Goal: Transaction & Acquisition: Download file/media

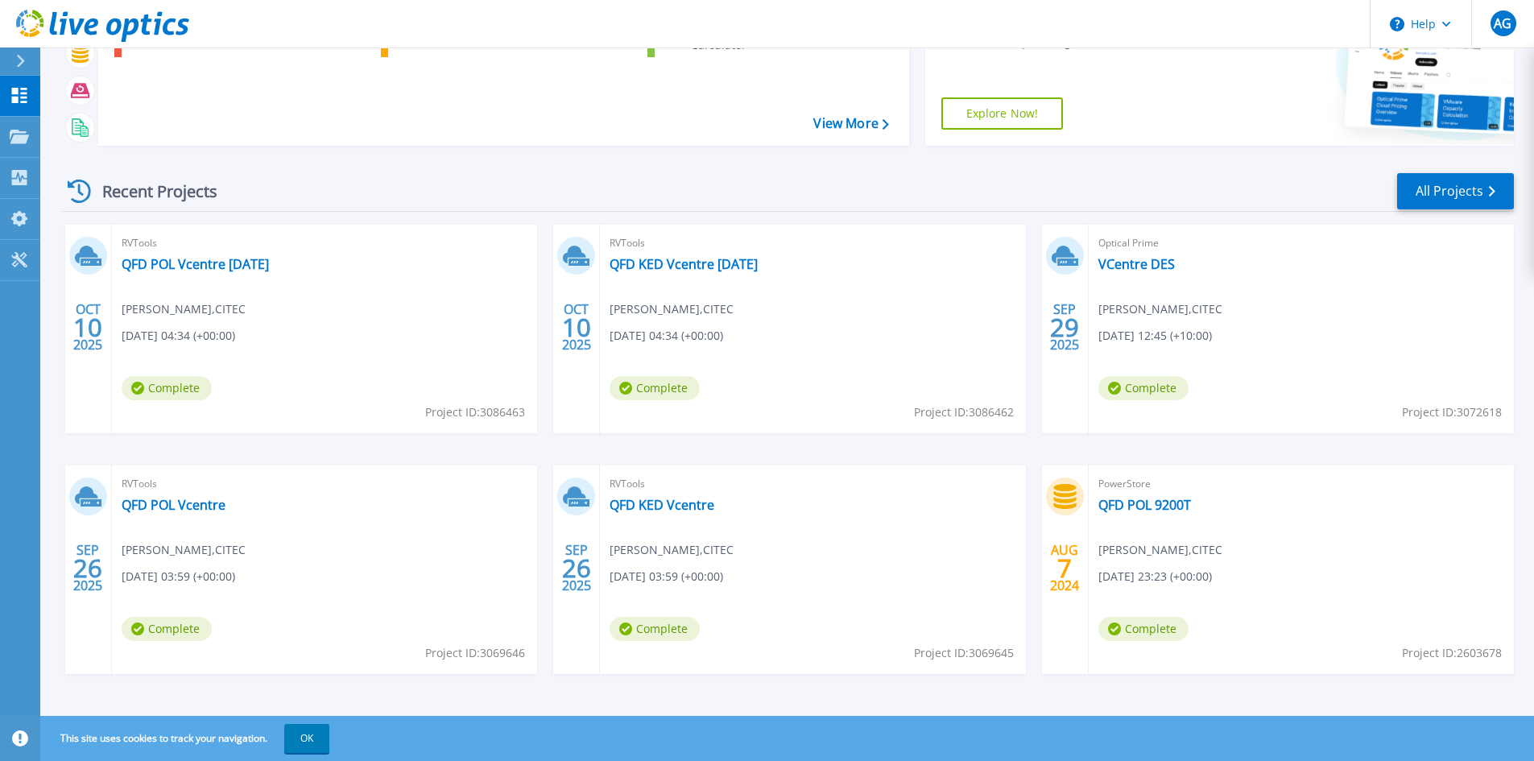
scroll to position [131, 0]
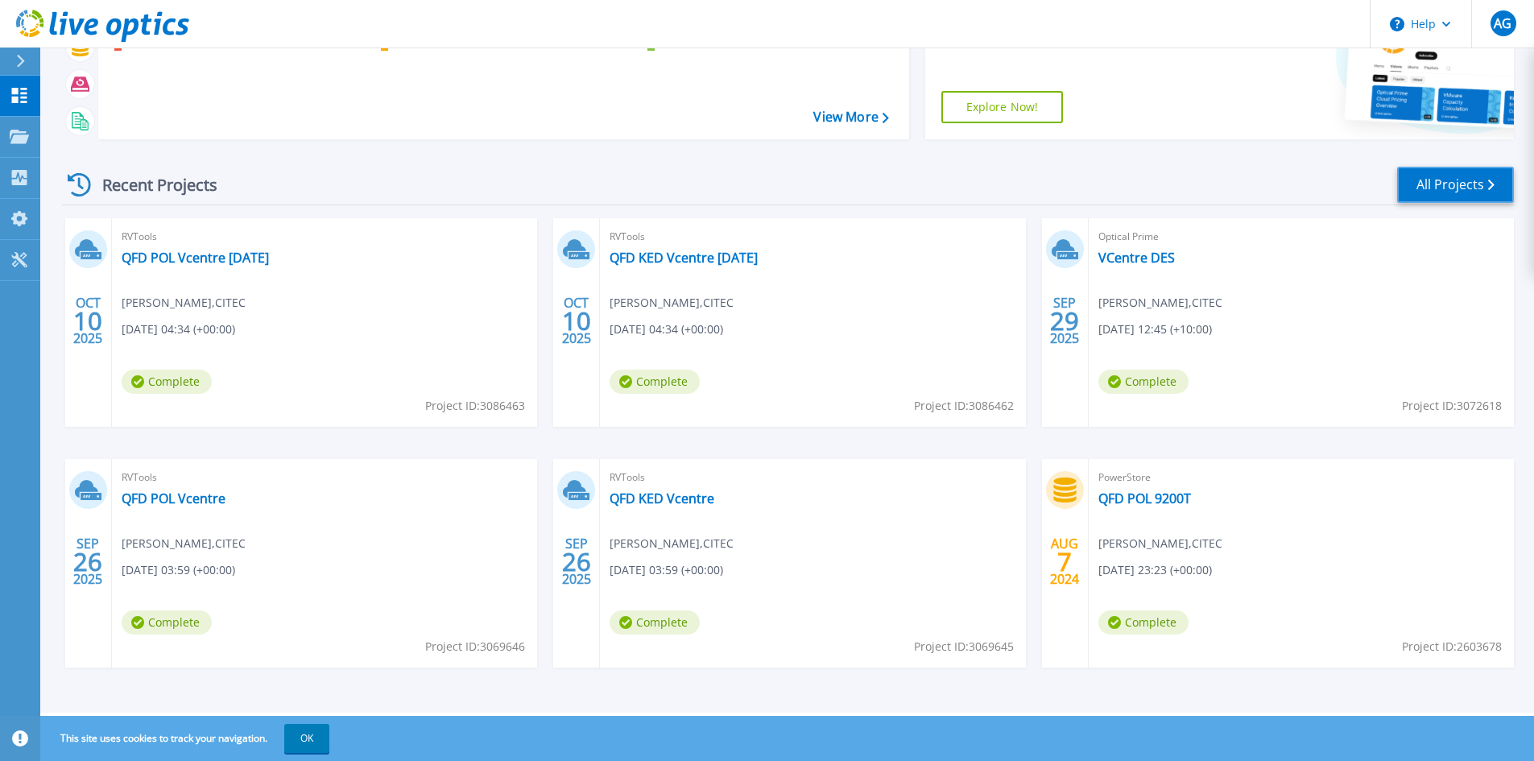
click at [1435, 180] on link "All Projects" at bounding box center [1455, 185] width 117 height 36
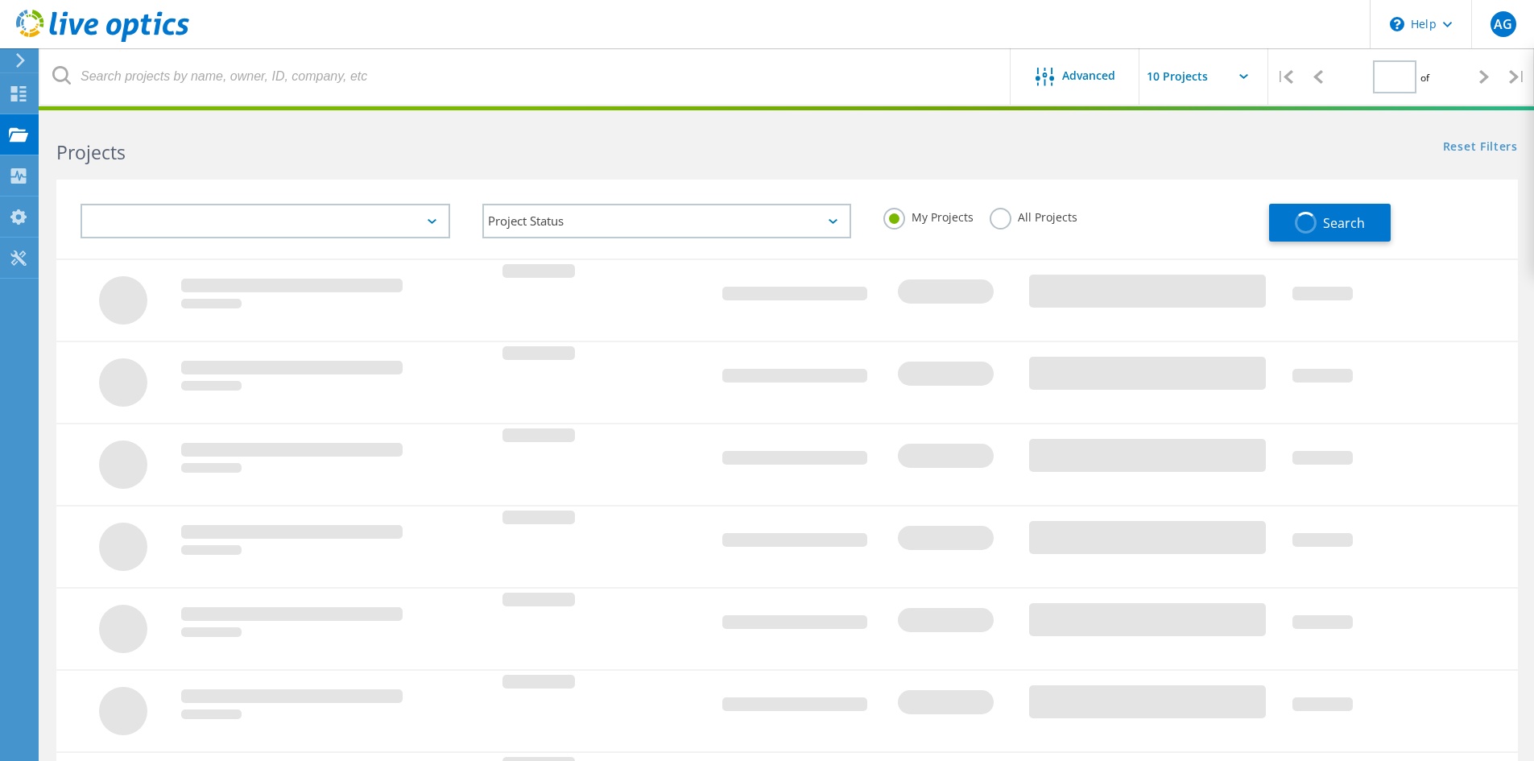
type input "1"
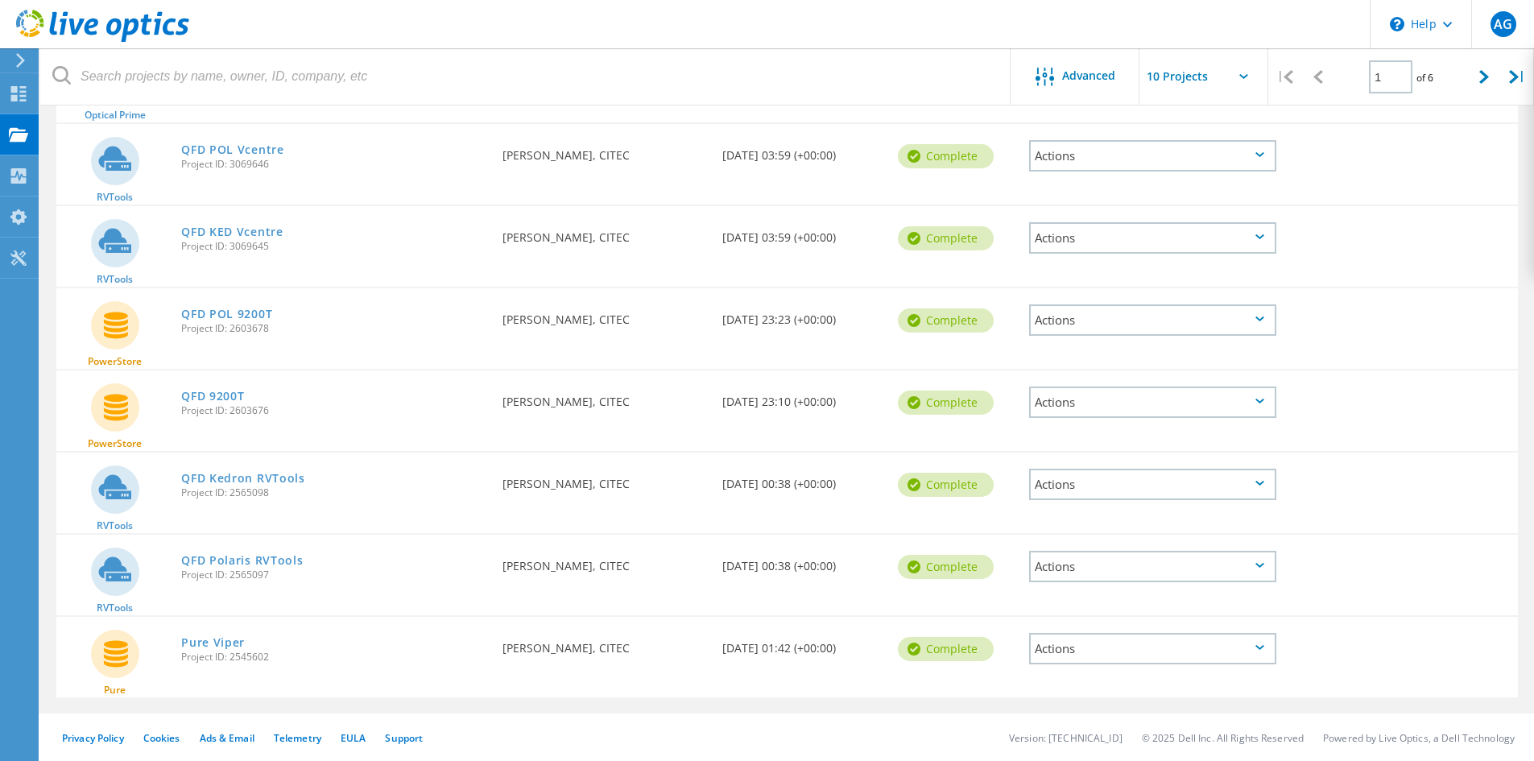
scroll to position [420, 0]
click at [281, 477] on link "QFD Kedron RVTools" at bounding box center [243, 477] width 124 height 11
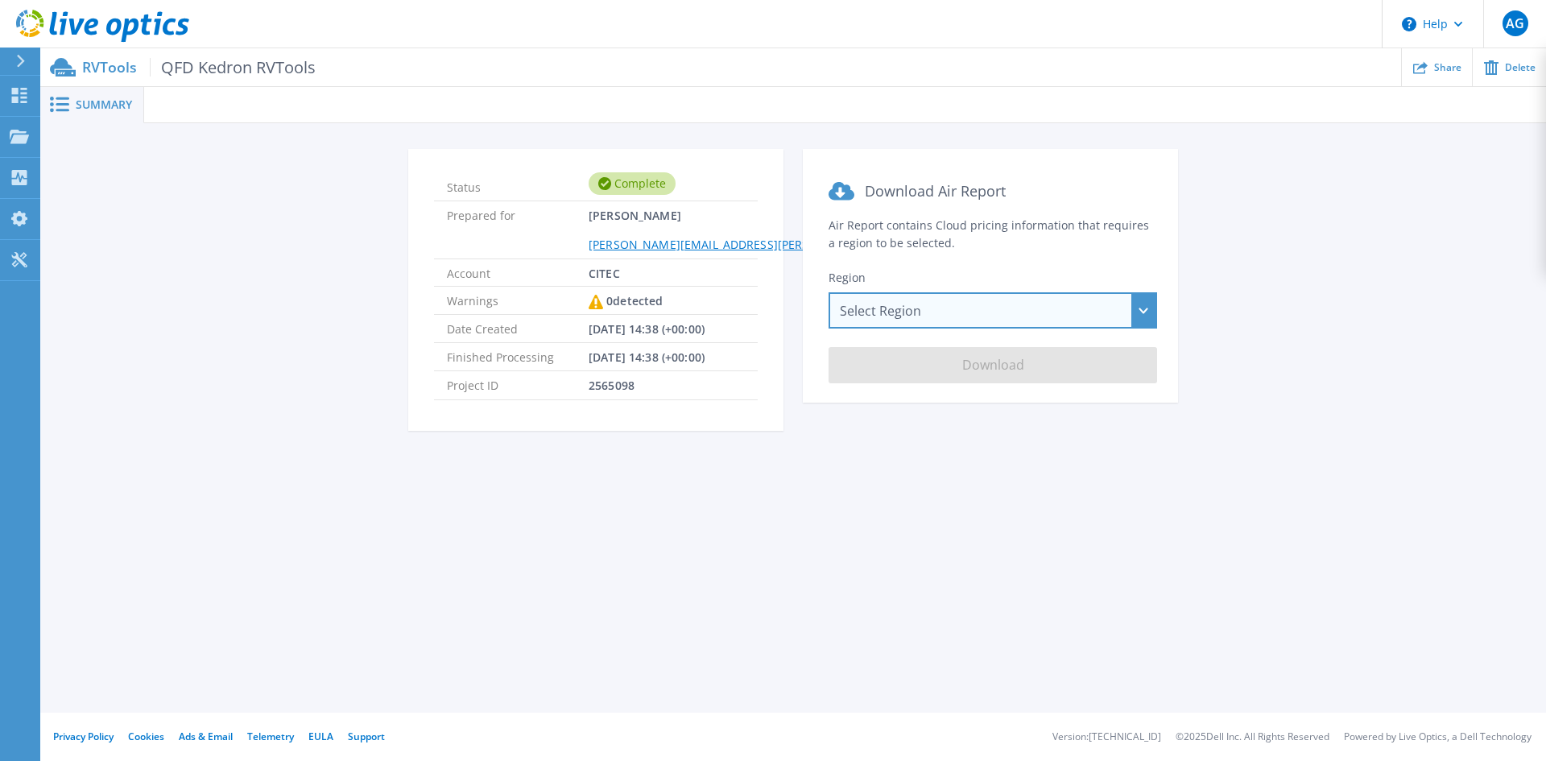
click at [933, 315] on div "Select Region [GEOGRAPHIC_DATA] ([GEOGRAPHIC_DATA]) [GEOGRAPHIC_DATA] ([GEOGRAP…" at bounding box center [992, 310] width 328 height 36
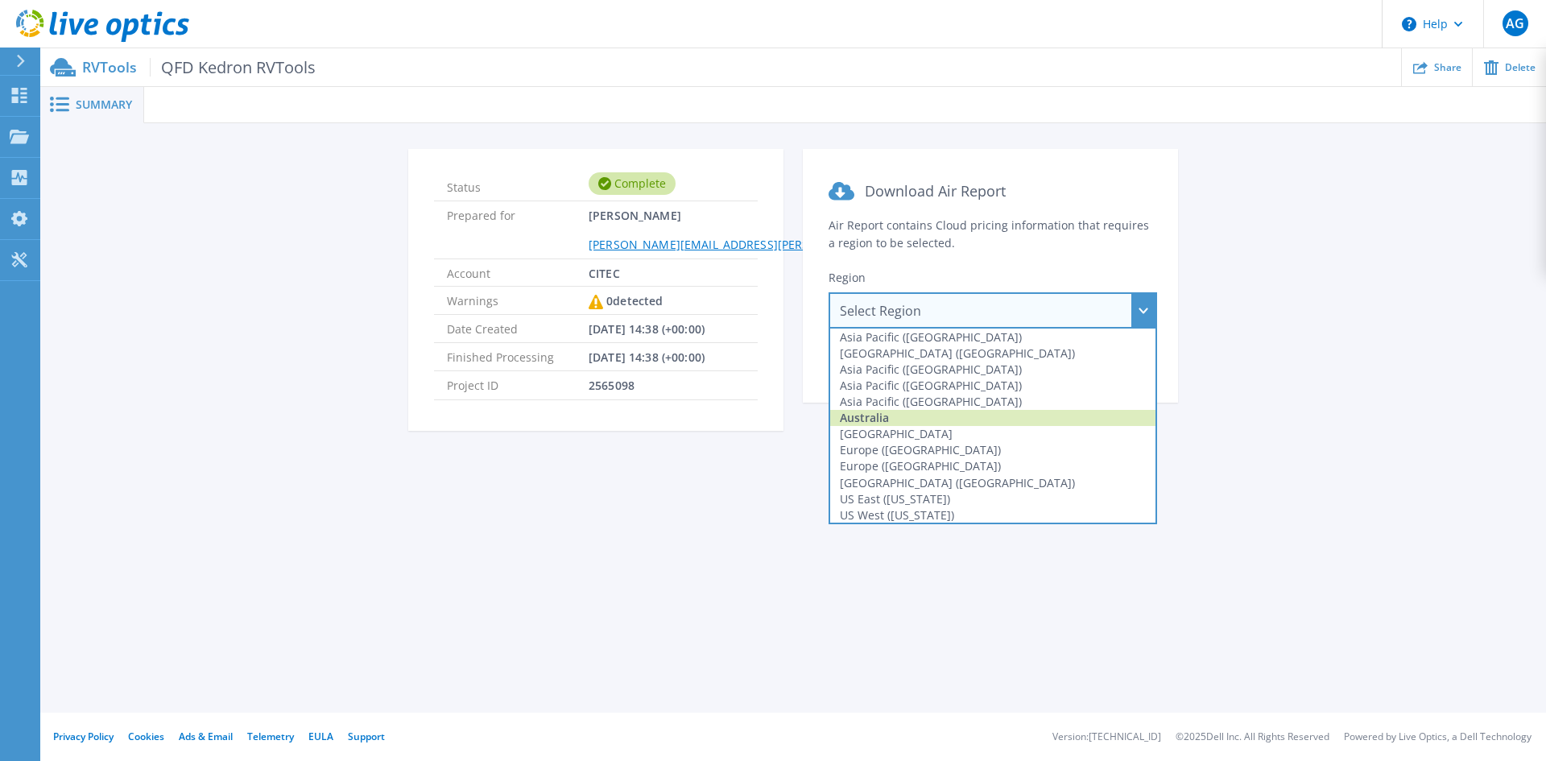
click at [941, 412] on div "Australia" at bounding box center [992, 418] width 325 height 16
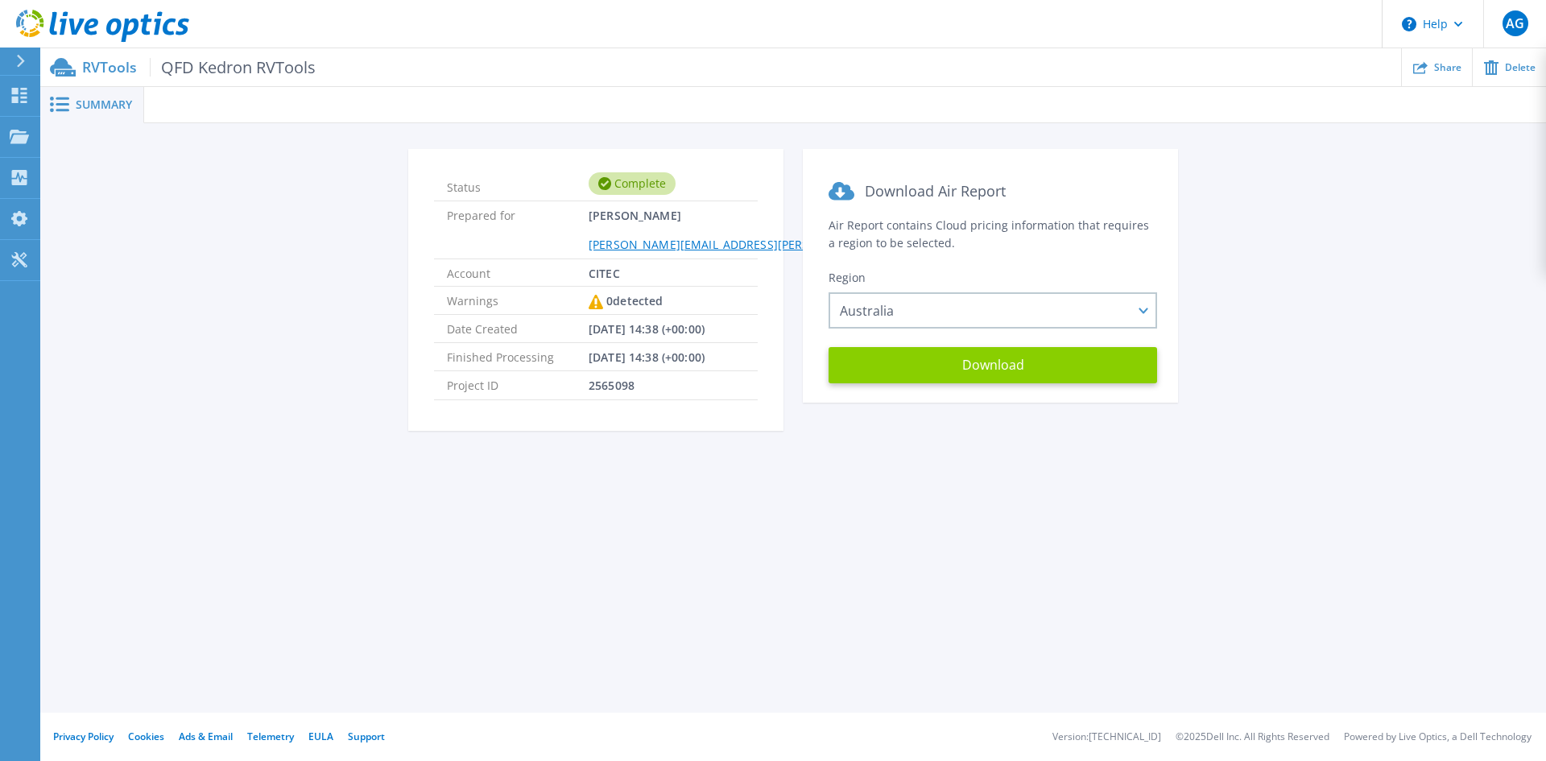
click at [983, 366] on button "Download" at bounding box center [992, 365] width 328 height 36
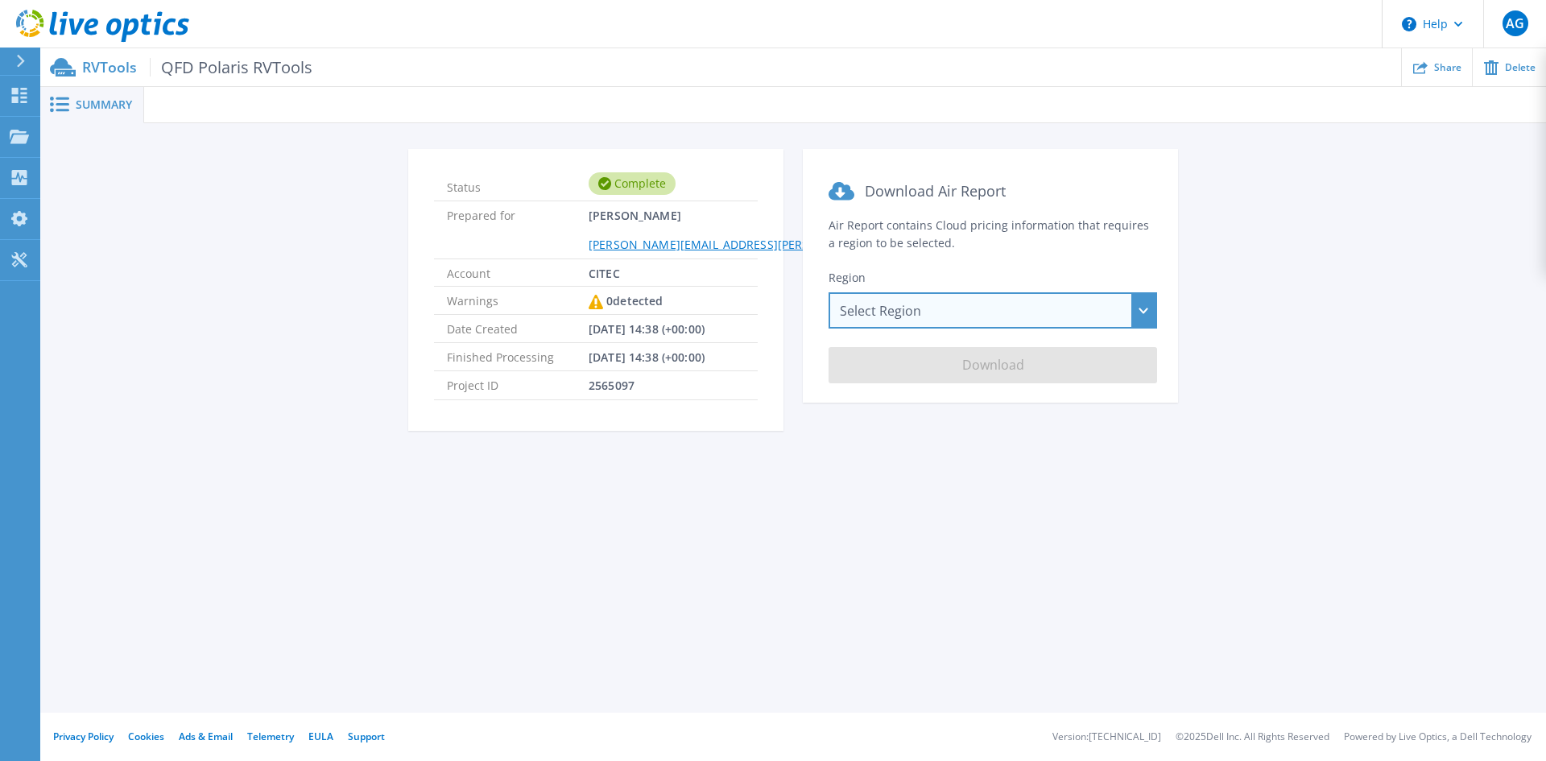
click at [941, 312] on div "Select Region Asia Pacific (Hong Kong) Asia Pacific (Mumbai) Asia Pacific (Seou…" at bounding box center [992, 310] width 328 height 36
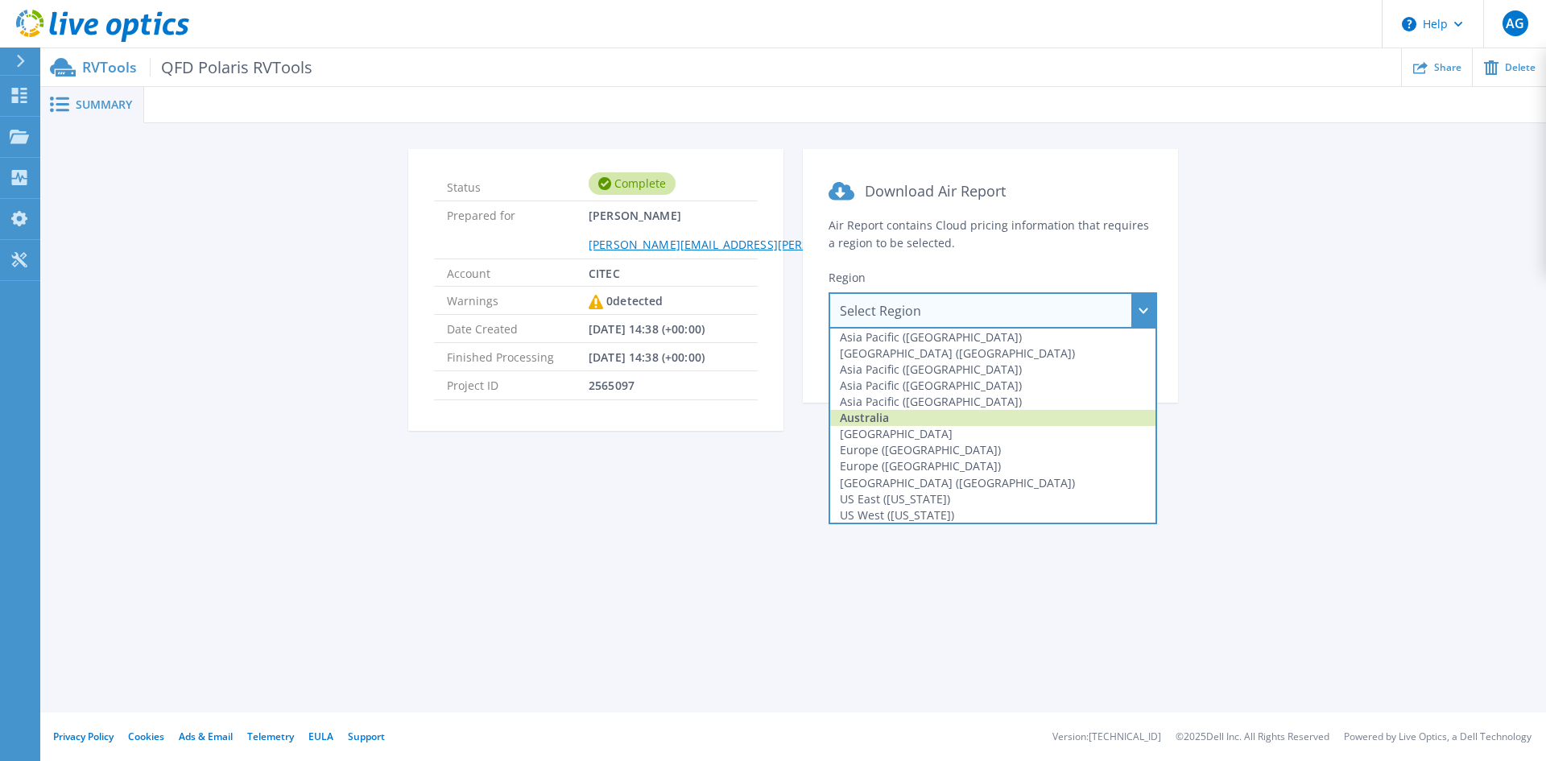
click at [898, 415] on div "Australia" at bounding box center [992, 418] width 325 height 16
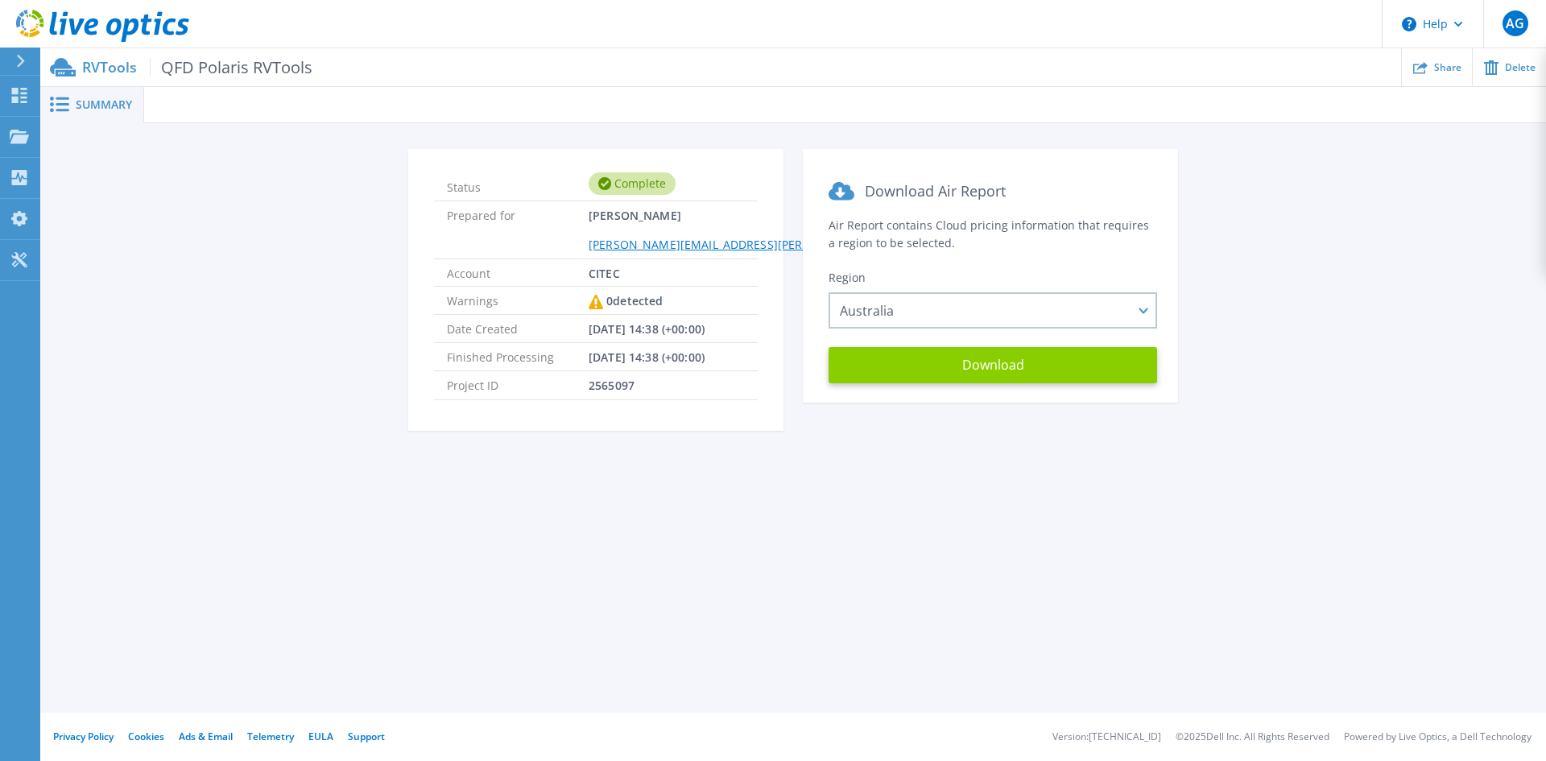
click at [988, 372] on button "Download" at bounding box center [992, 365] width 328 height 36
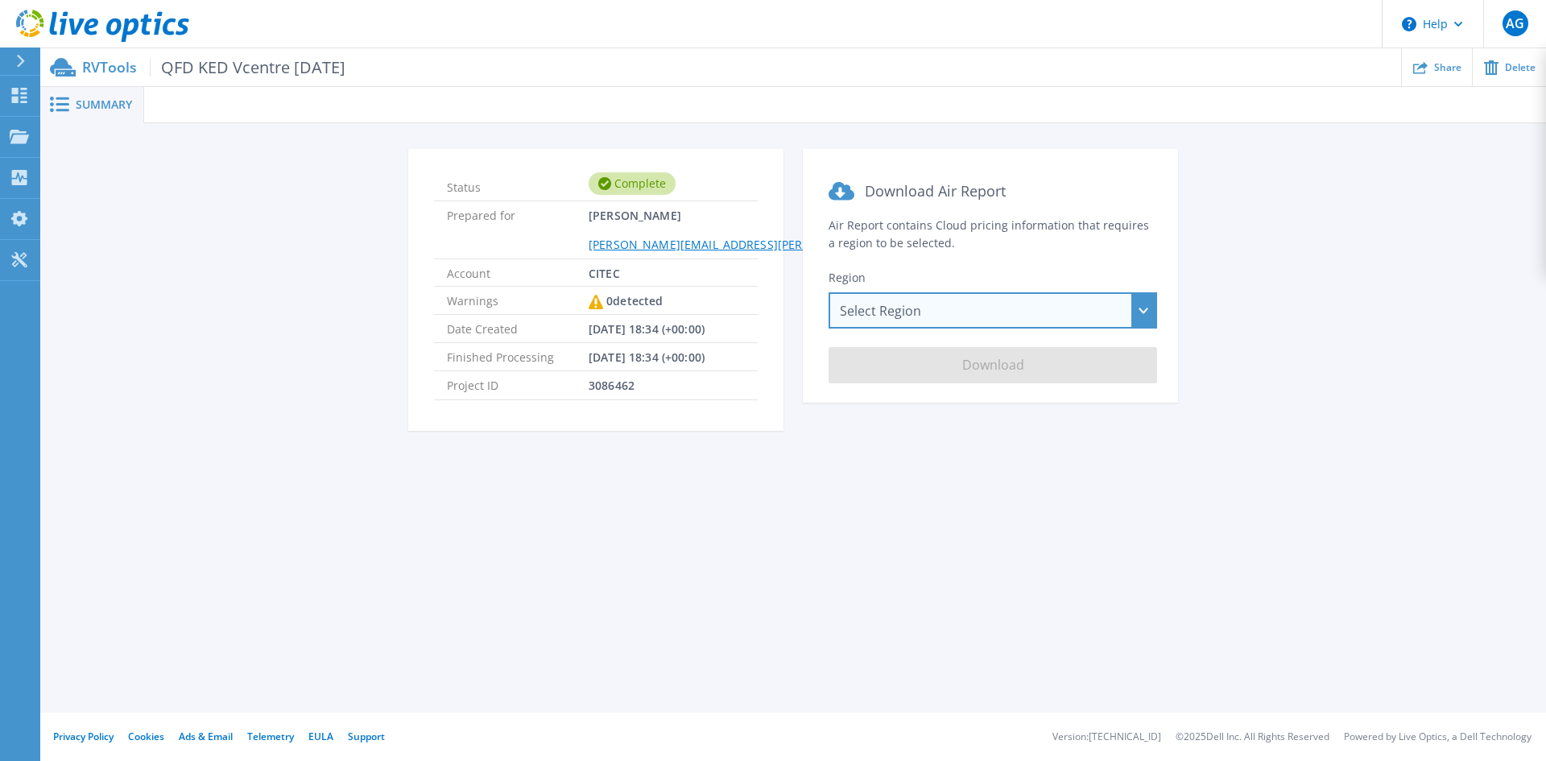
click at [936, 308] on div "Select Region [GEOGRAPHIC_DATA] ([GEOGRAPHIC_DATA]) [GEOGRAPHIC_DATA] ([GEOGRAP…" at bounding box center [992, 310] width 328 height 36
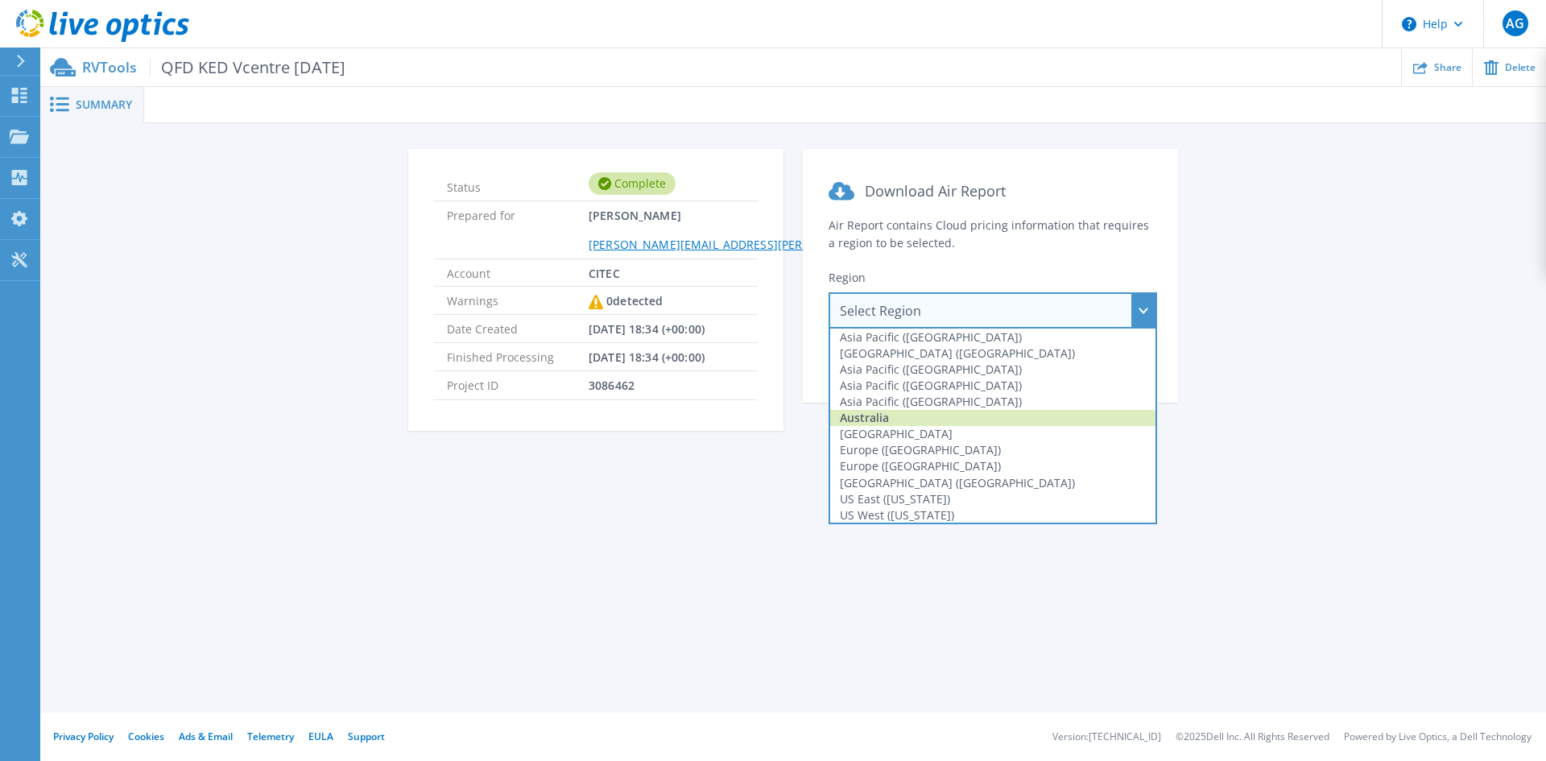
click at [882, 419] on div "Australia" at bounding box center [992, 418] width 325 height 16
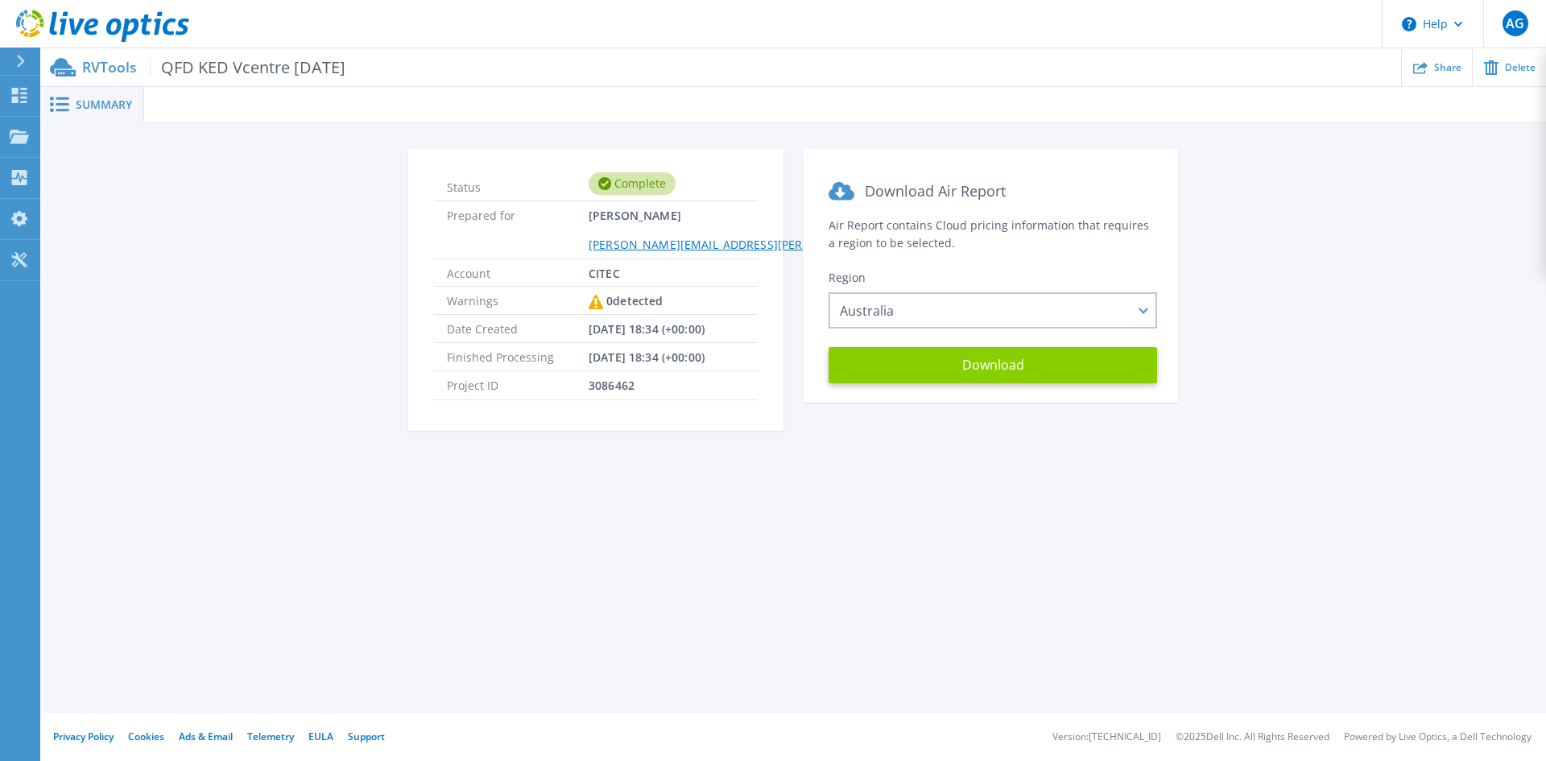
click at [1043, 366] on button "Download" at bounding box center [992, 365] width 328 height 36
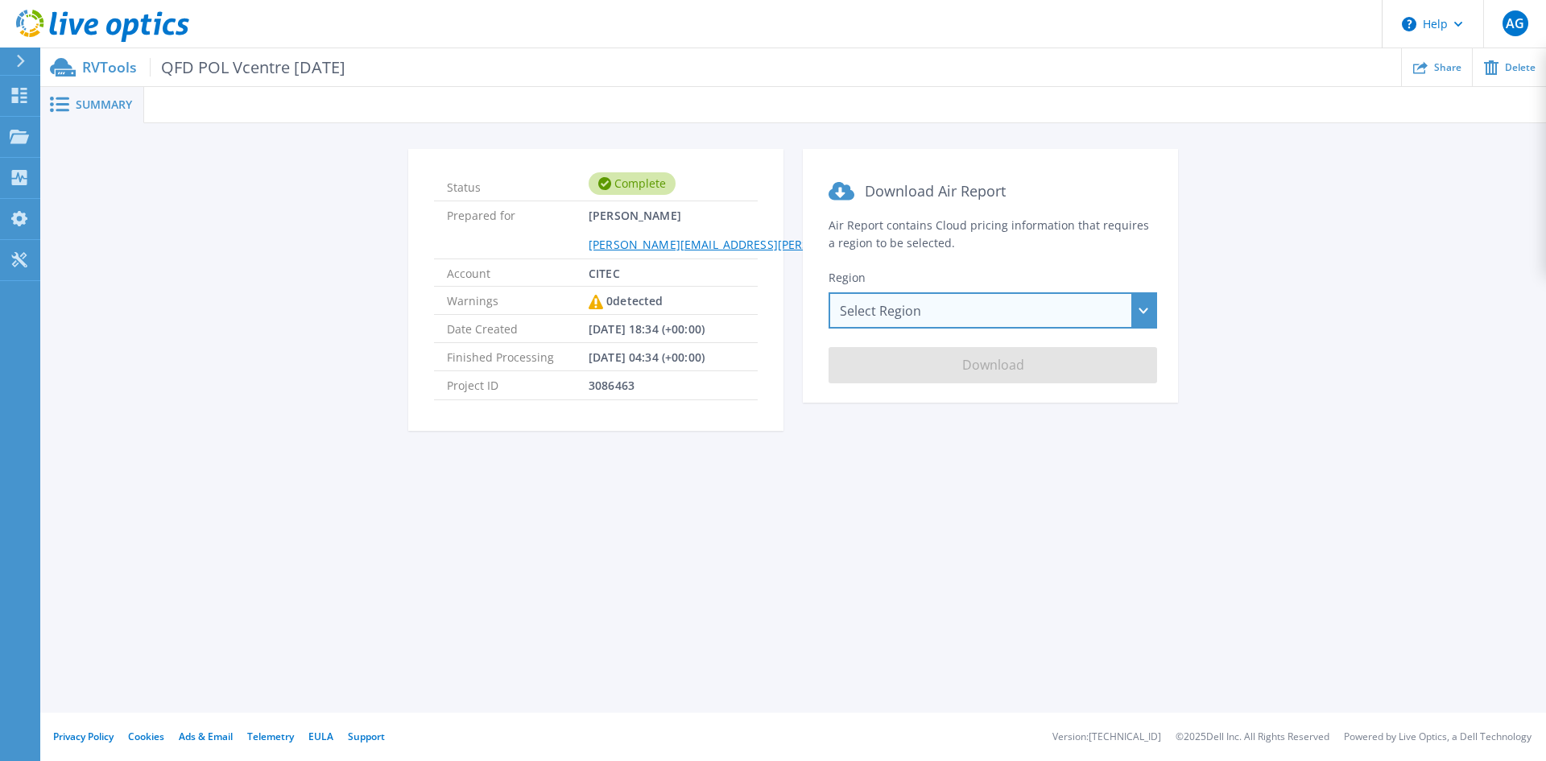
click at [964, 310] on div "Select Region [GEOGRAPHIC_DATA] ([GEOGRAPHIC_DATA]) [GEOGRAPHIC_DATA] ([GEOGRAP…" at bounding box center [992, 310] width 328 height 36
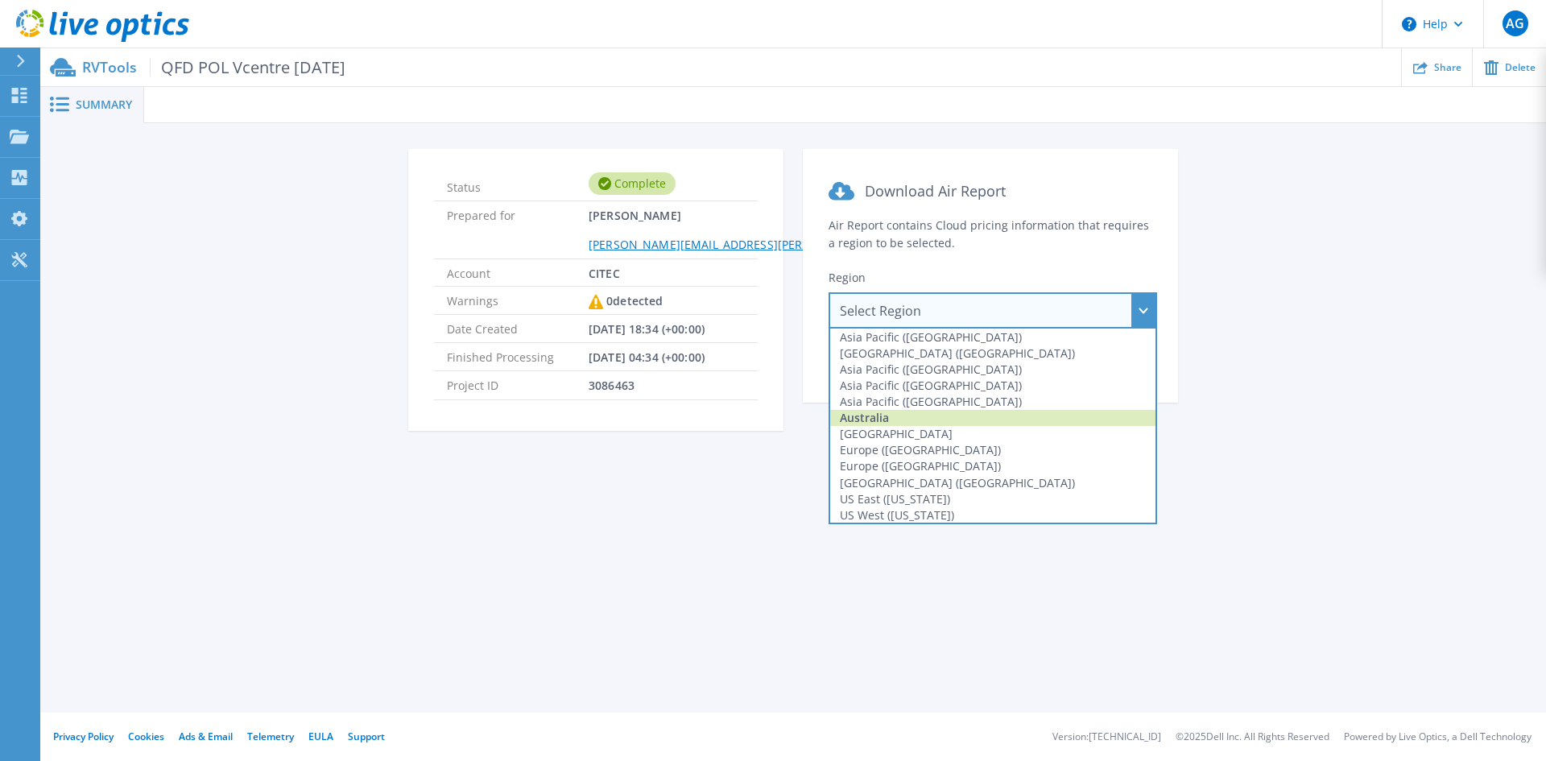
click at [885, 414] on div "Australia" at bounding box center [992, 418] width 325 height 16
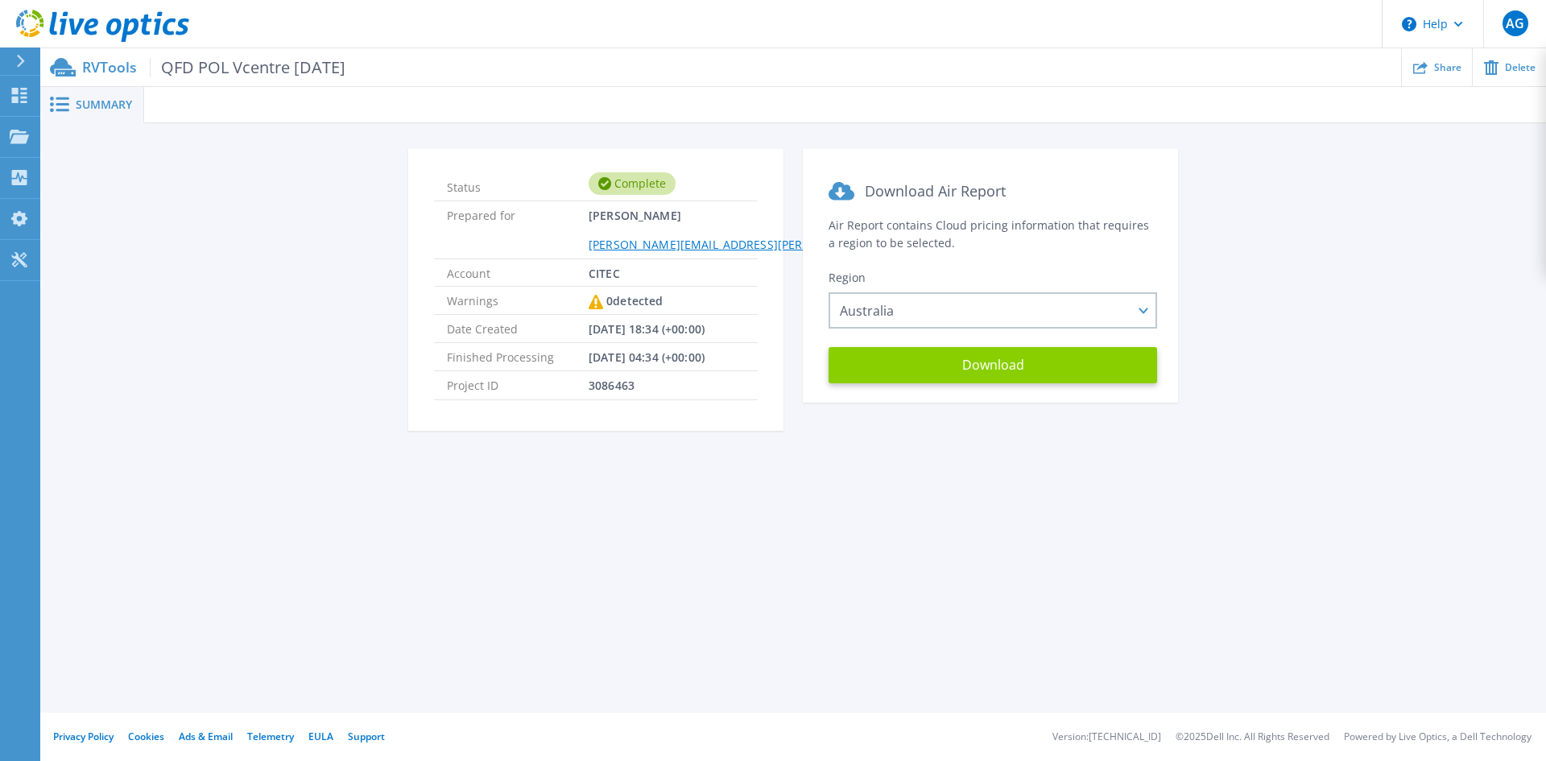
click at [1015, 371] on button "Download" at bounding box center [992, 365] width 328 height 36
